Goal: Task Accomplishment & Management: Manage account settings

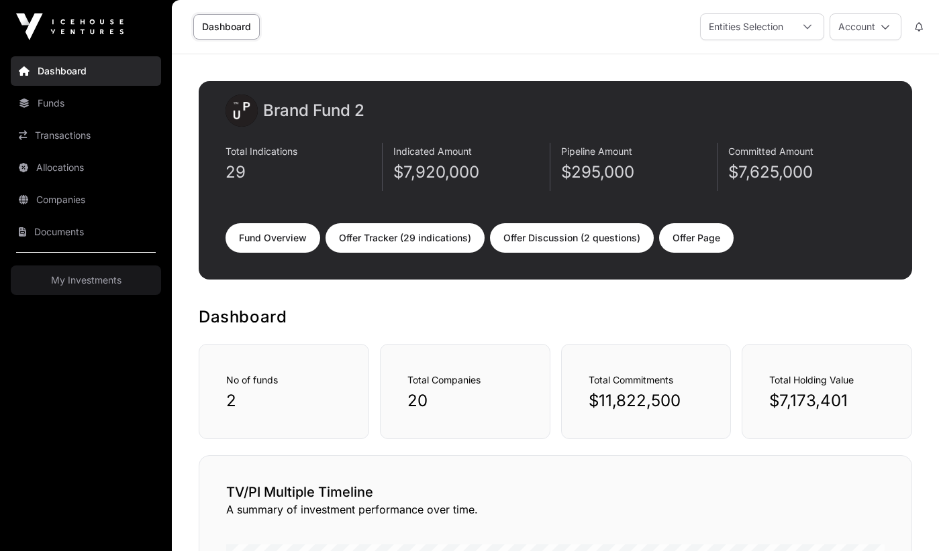
click at [389, 239] on link "Offer Tracker (29 indications)" at bounding box center [404, 238] width 159 height 30
select select "*"
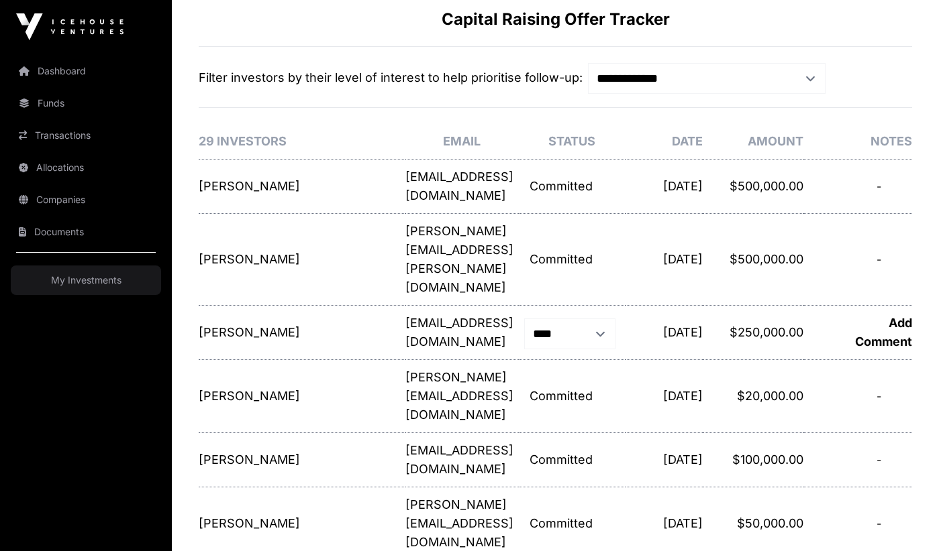
scroll to position [85, 0]
